Goal: Transaction & Acquisition: Obtain resource

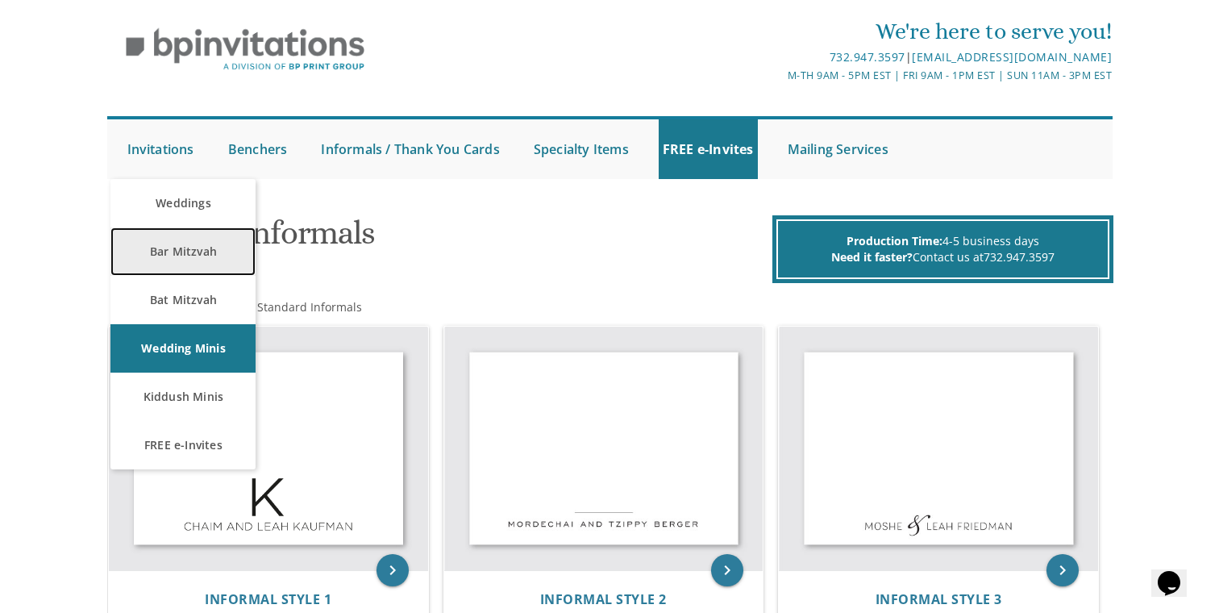
click at [178, 247] on link "Bar Mitzvah" at bounding box center [182, 251] width 145 height 48
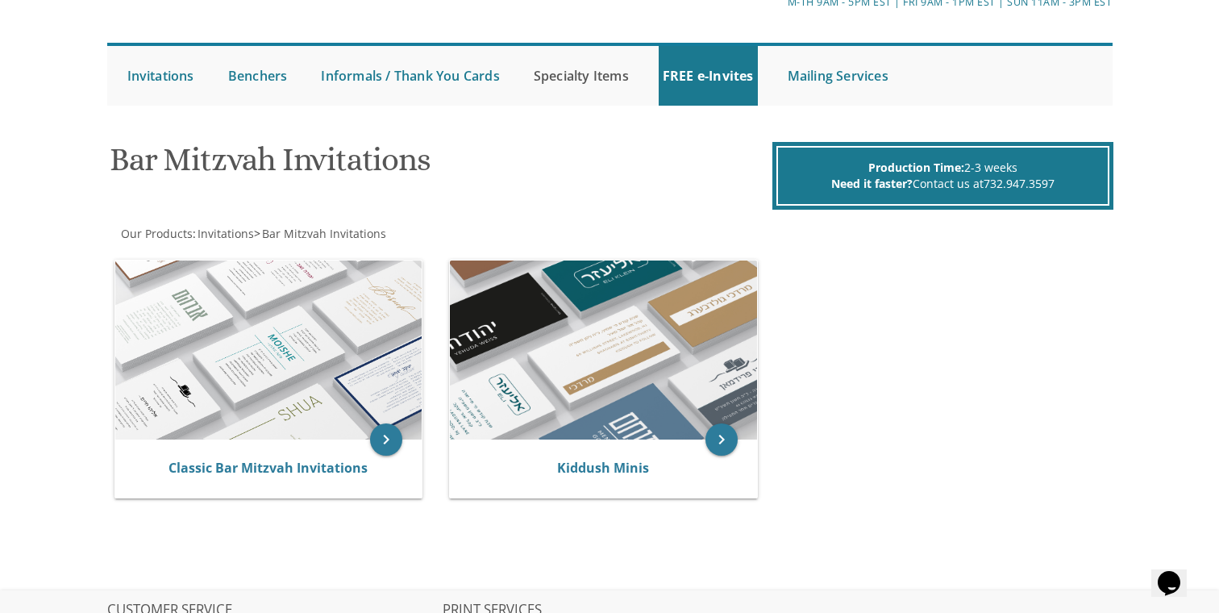
scroll to position [127, 0]
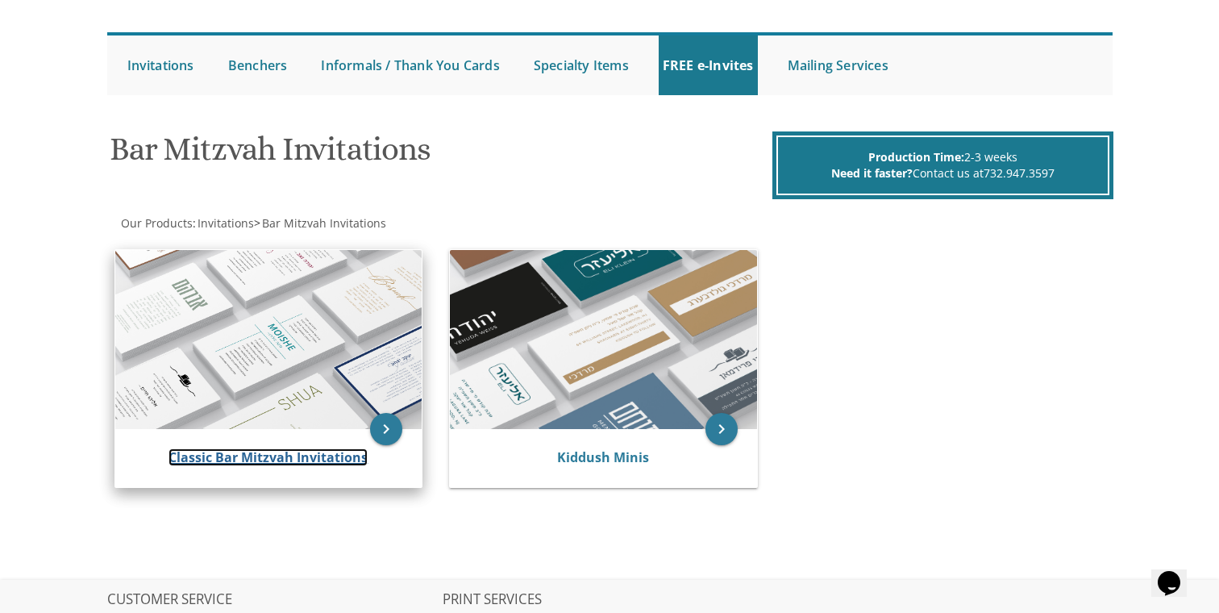
click at [339, 452] on link "Classic Bar Mitzvah Invitations" at bounding box center [267, 457] width 199 height 18
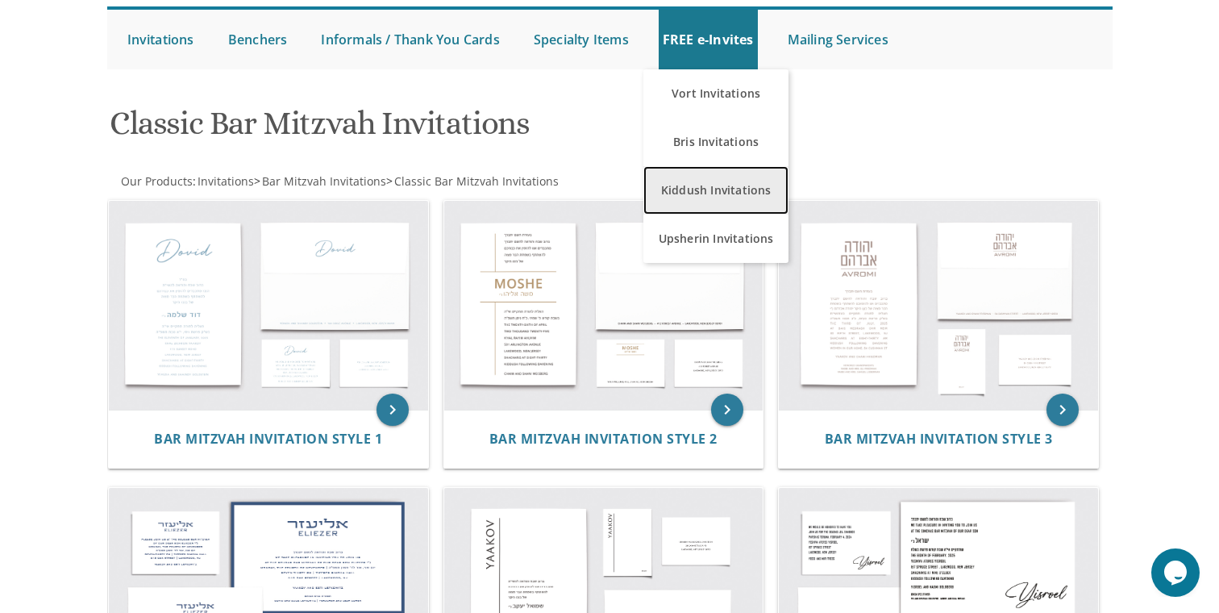
click at [695, 195] on link "Kiddush Invitations" at bounding box center [715, 190] width 145 height 48
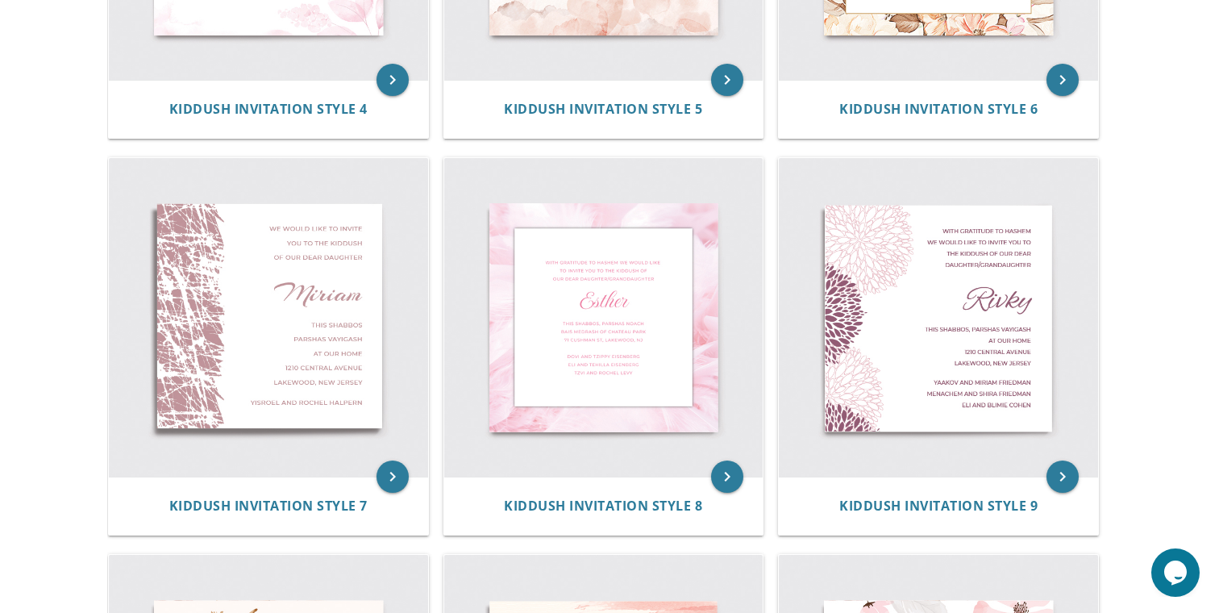
scroll to position [1002, 0]
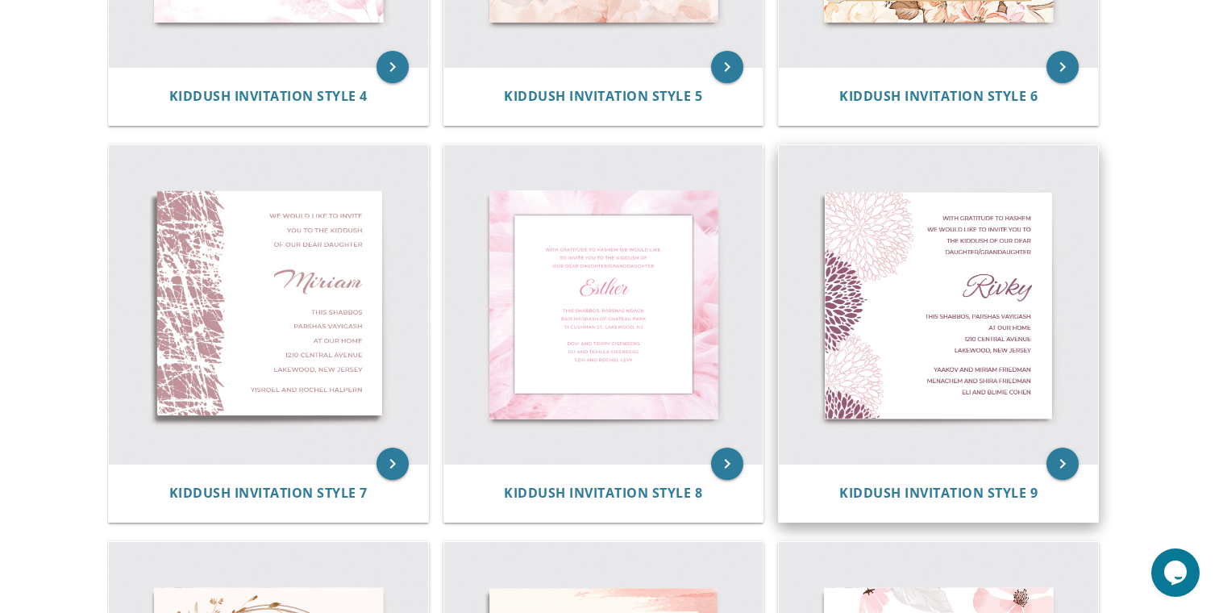
click at [888, 325] on img at bounding box center [938, 304] width 319 height 319
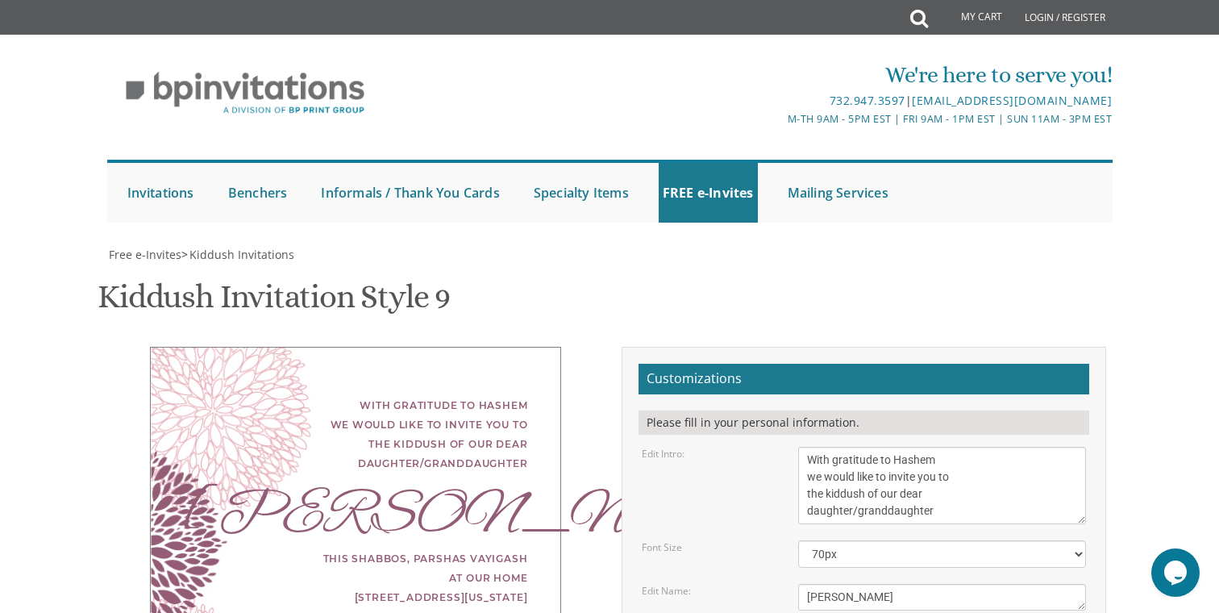
scroll to position [170, 0]
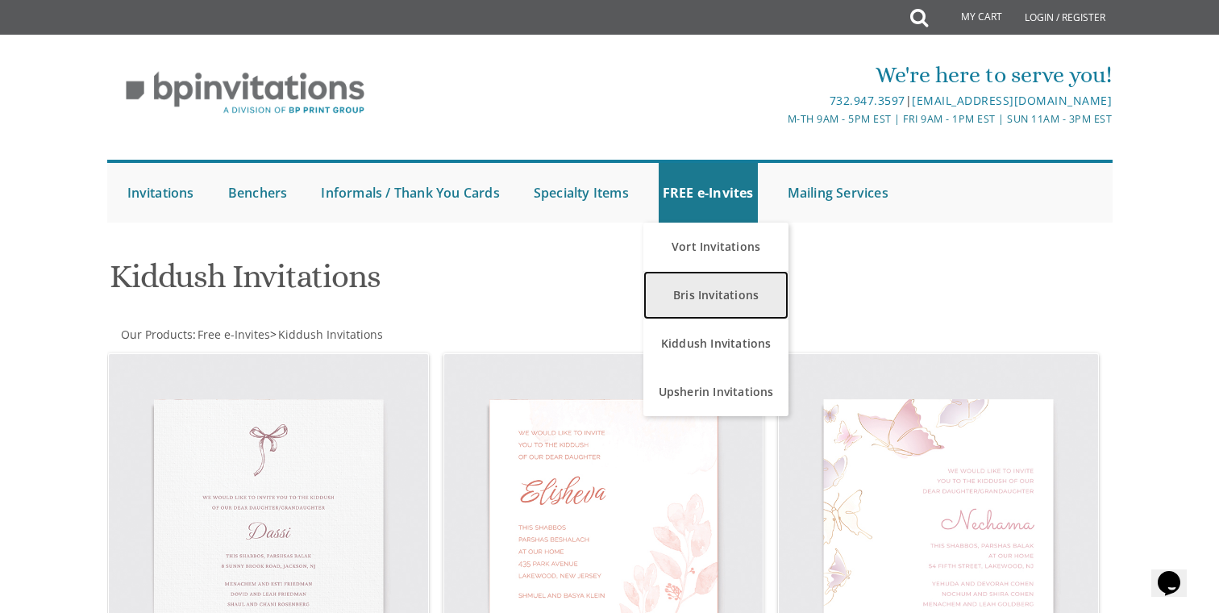
click at [710, 286] on link "Bris Invitations" at bounding box center [715, 295] width 145 height 48
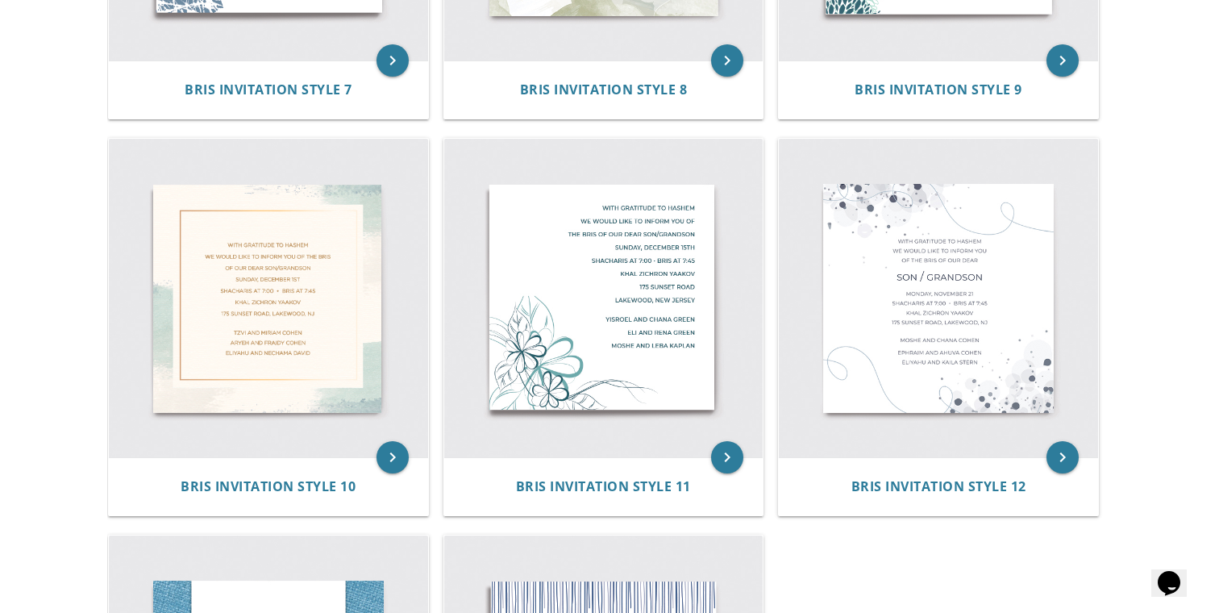
scroll to position [1416, 0]
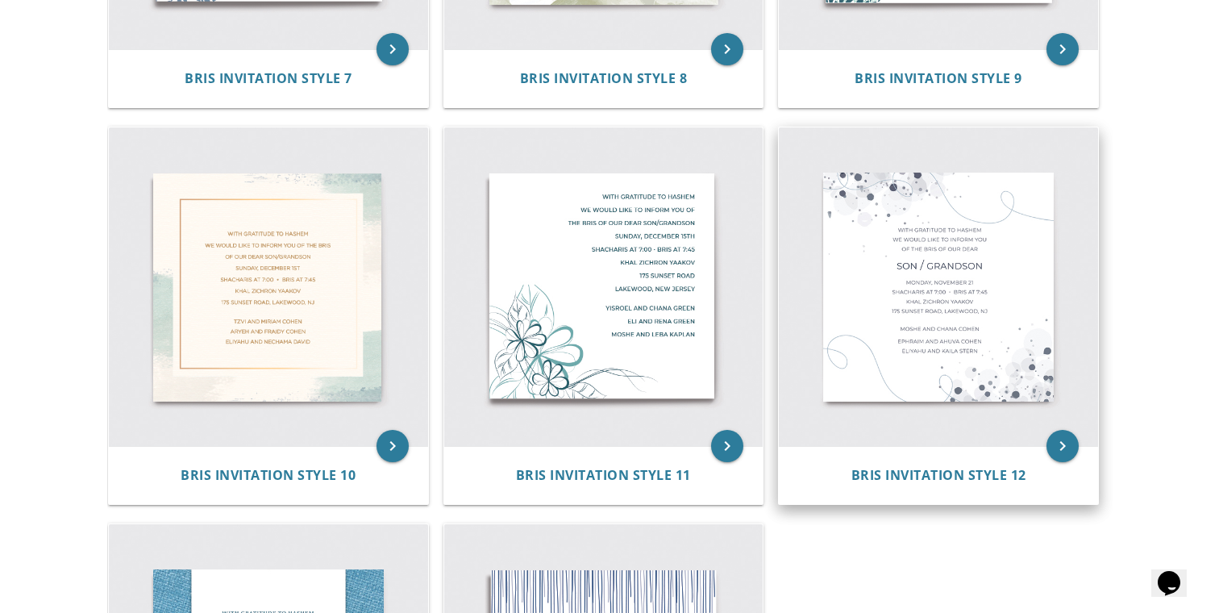
click at [916, 288] on img at bounding box center [938, 286] width 319 height 319
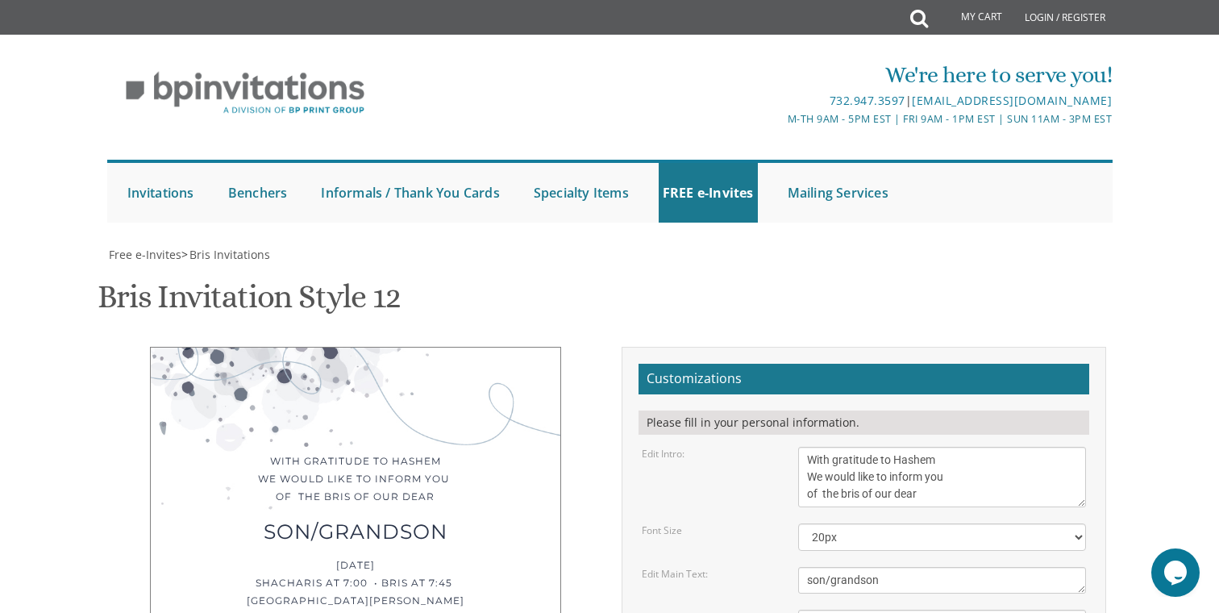
scroll to position [15, 0]
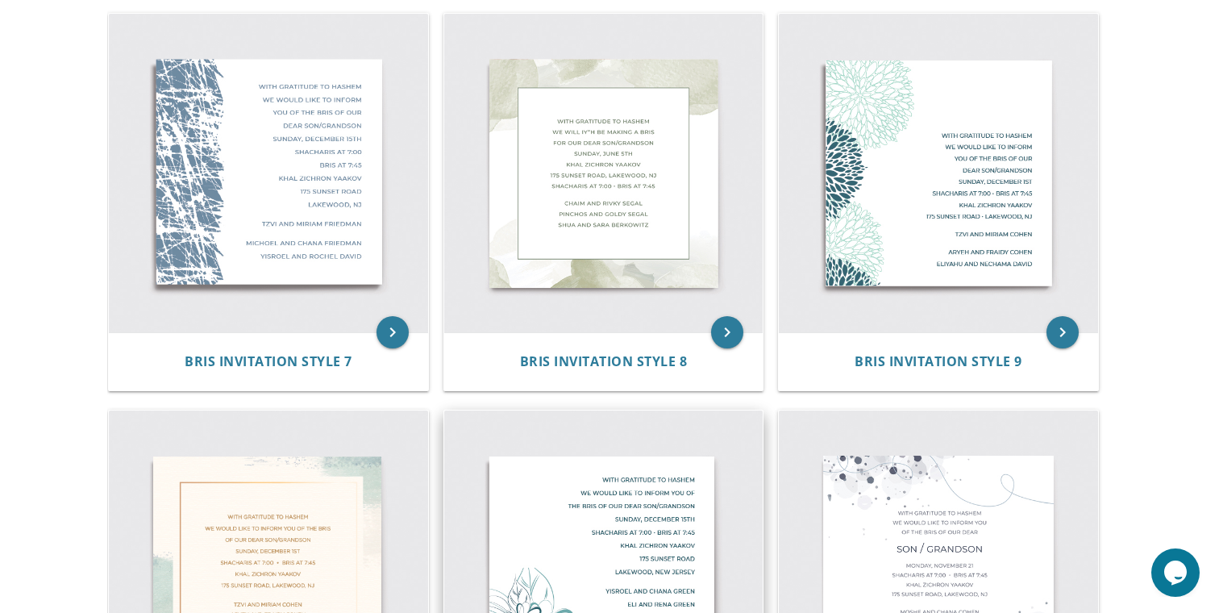
scroll to position [1082, 0]
